Goal: Information Seeking & Learning: Find specific fact

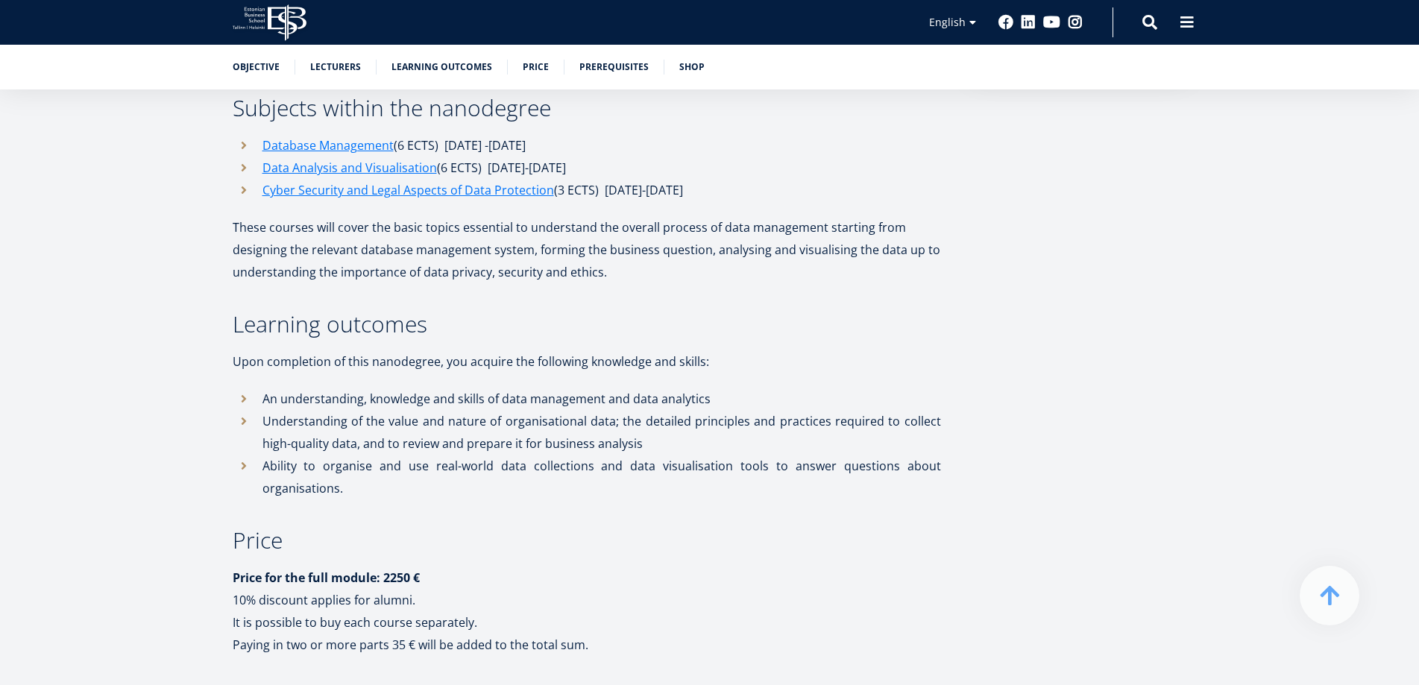
scroll to position [597, 0]
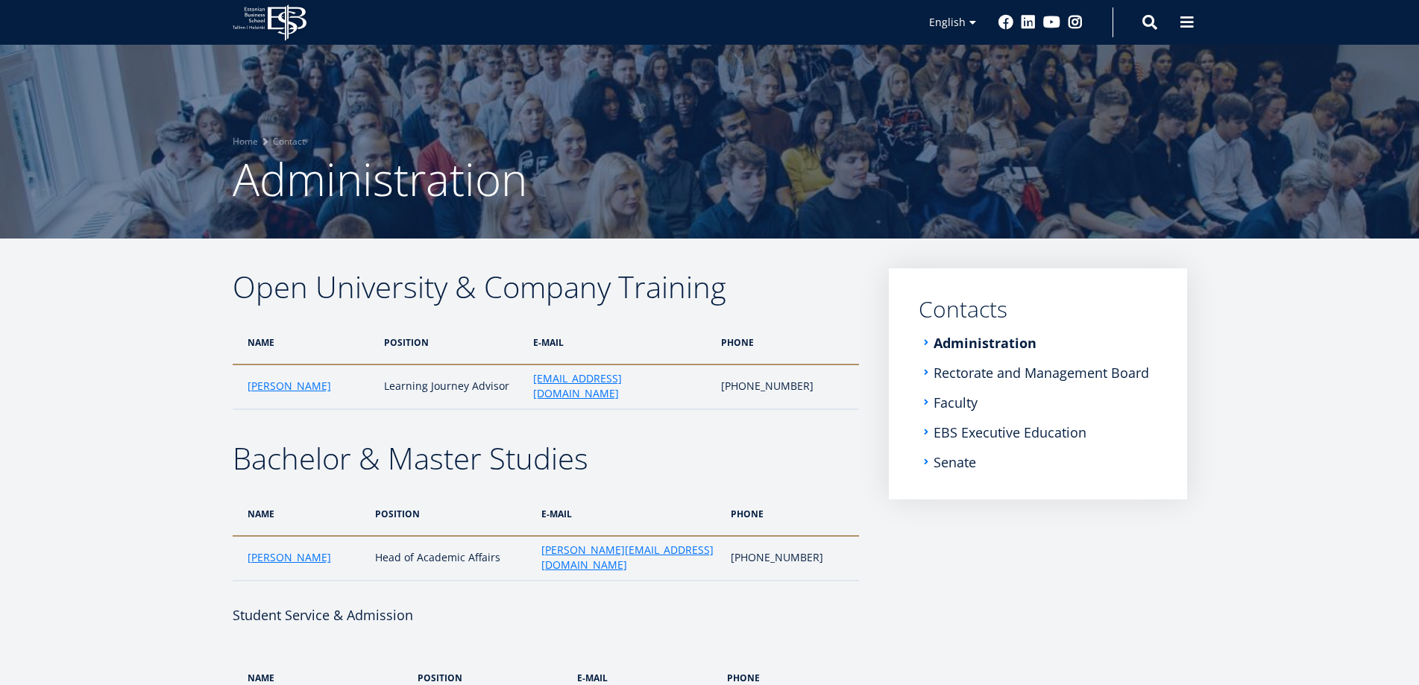
scroll to position [3119, 0]
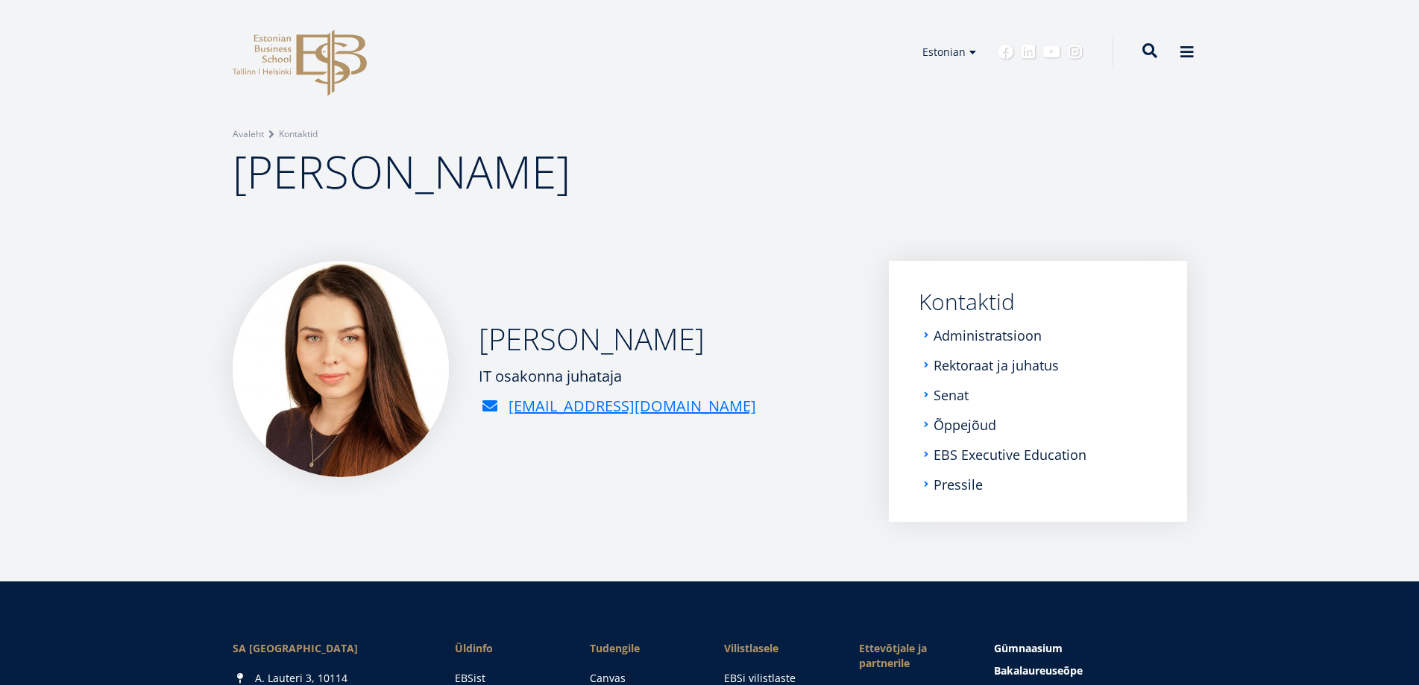
click at [1152, 40] on div "Otsing" at bounding box center [1150, 53] width 15 height 32
click at [1152, 57] on span at bounding box center [1150, 50] width 15 height 15
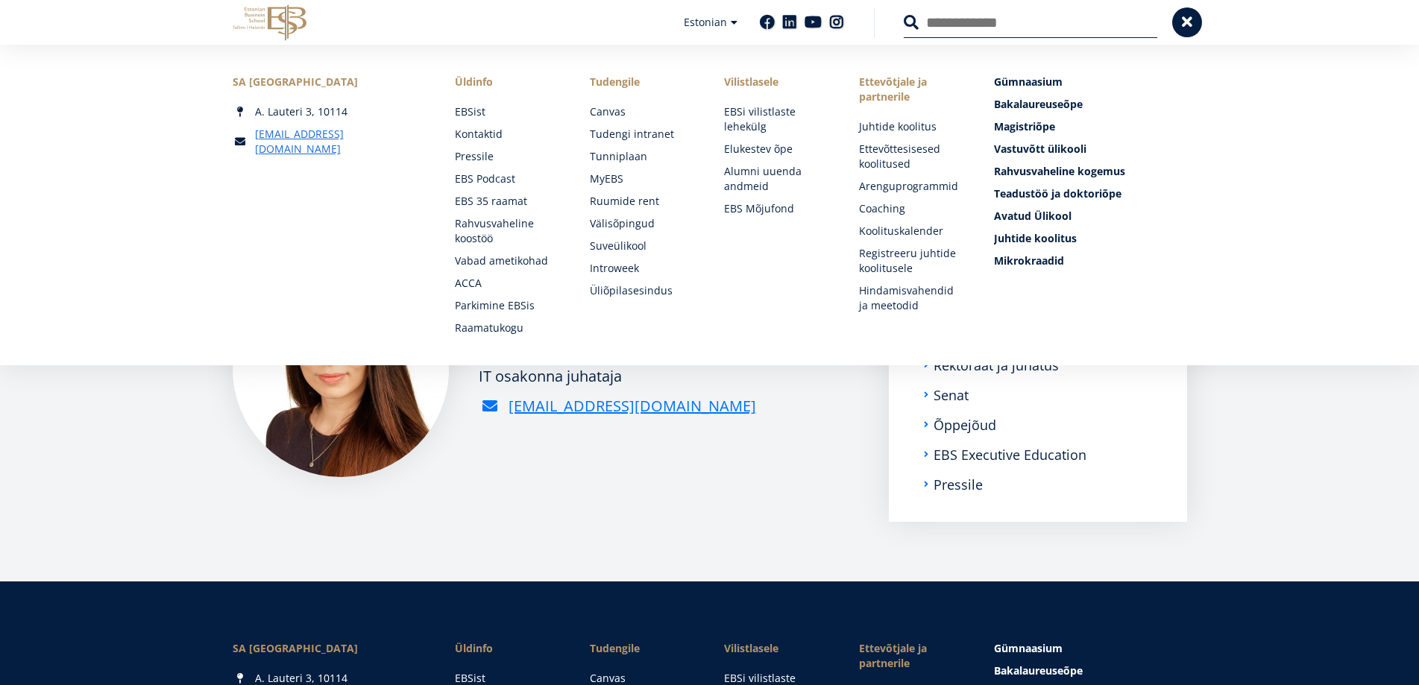
click at [1031, 19] on input "Otsing" at bounding box center [1031, 22] width 254 height 31
type input "**********"
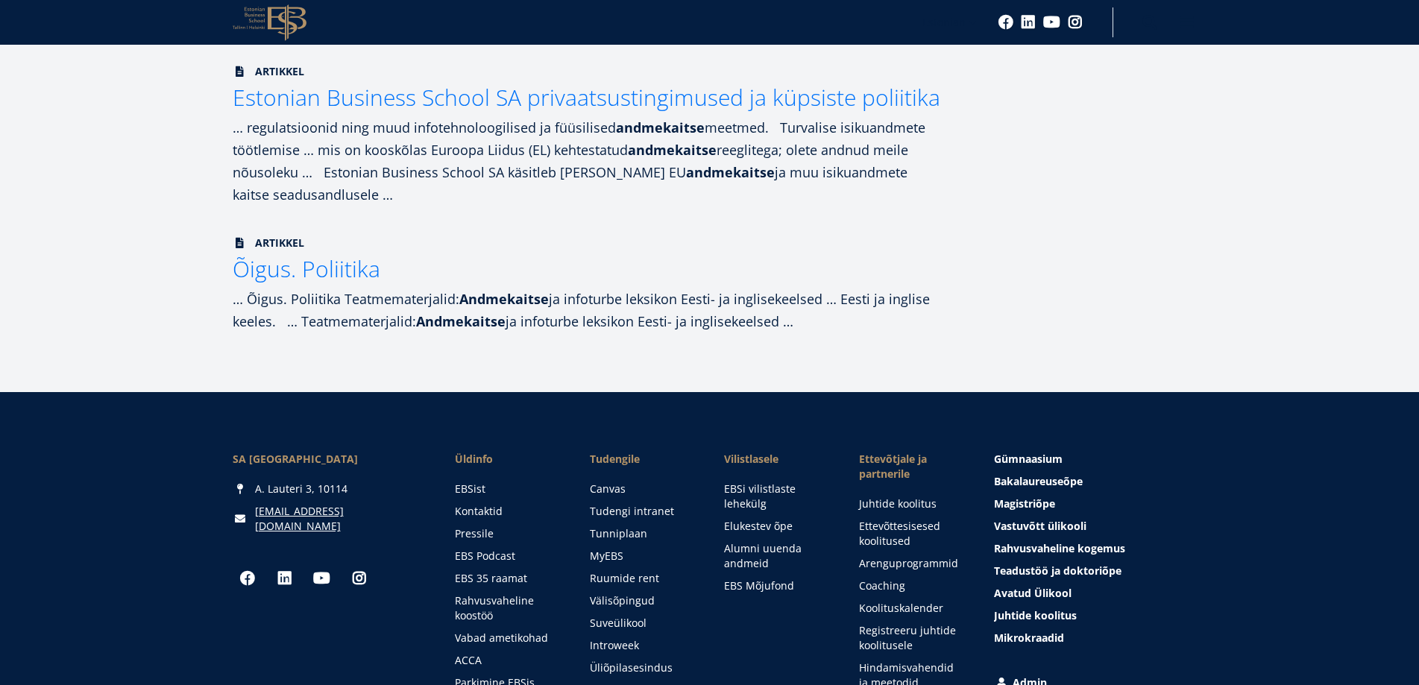
scroll to position [610, 0]
